Goal: Task Accomplishment & Management: Use online tool/utility

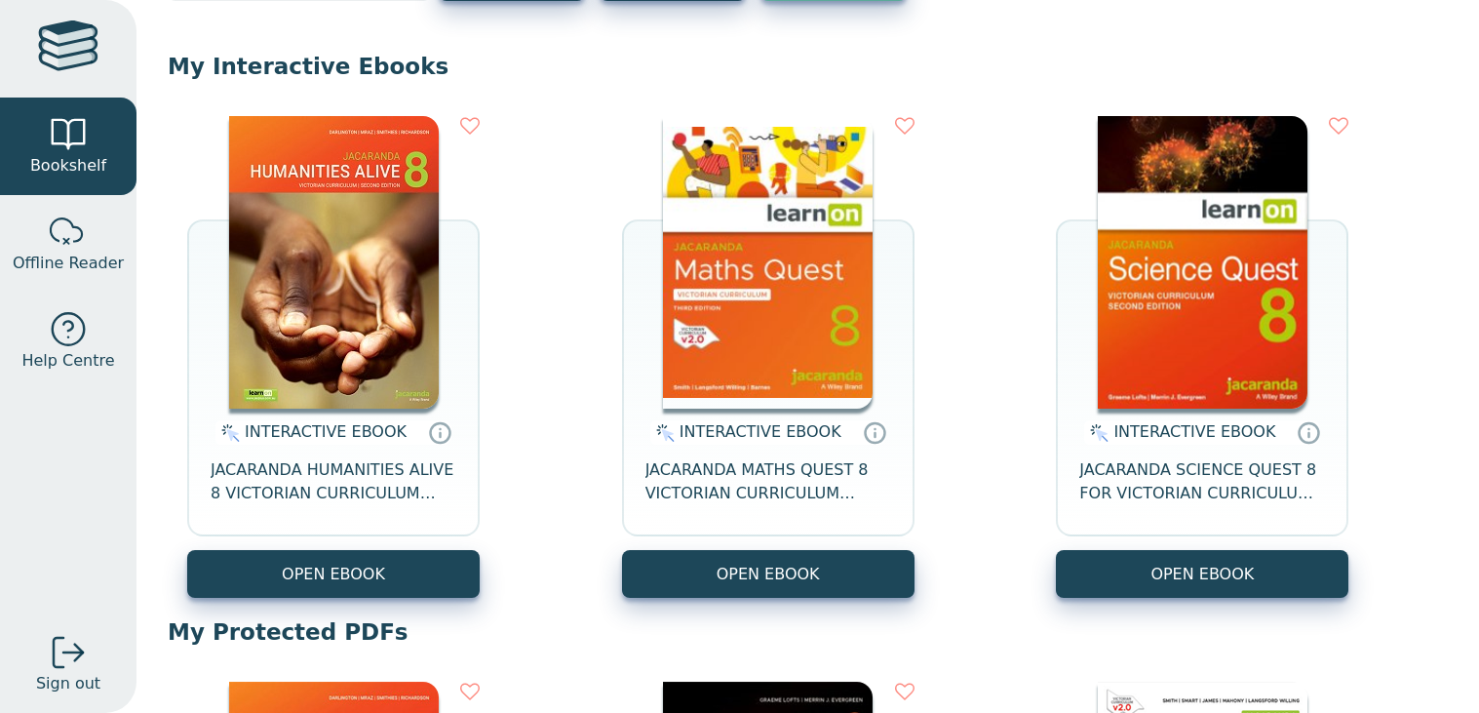
scroll to position [152, 0]
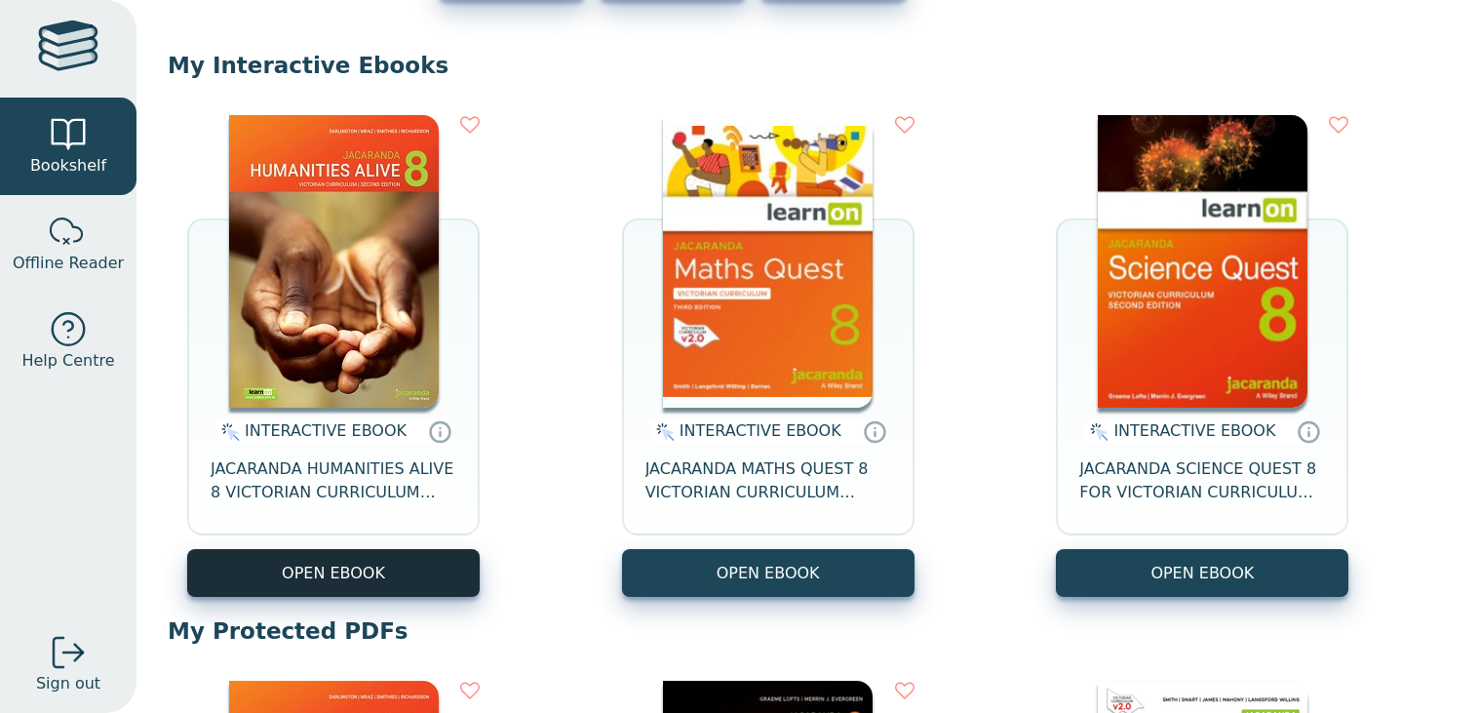
click at [403, 569] on button "OPEN EBOOK" at bounding box center [333, 573] width 293 height 48
